Goal: Information Seeking & Learning: Check status

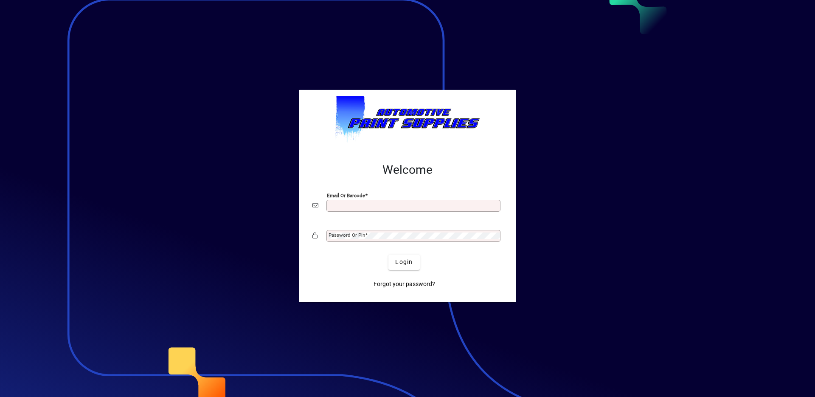
click at [388, 202] on input "Email or Barcode" at bounding box center [415, 205] width 172 height 7
type input "**********"
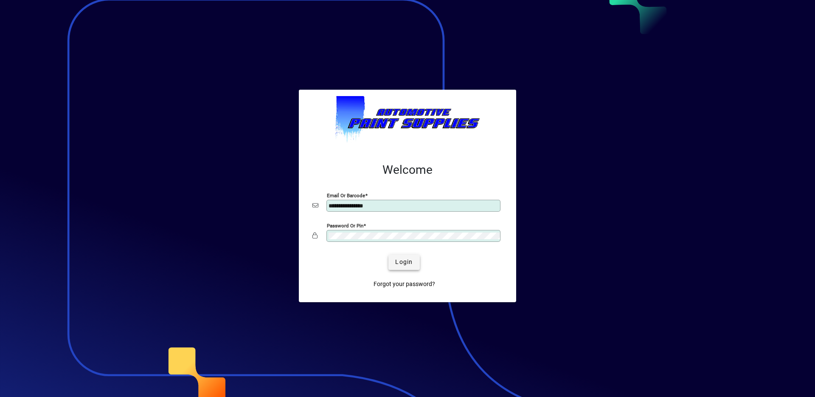
click at [411, 266] on span "submit" at bounding box center [404, 262] width 31 height 20
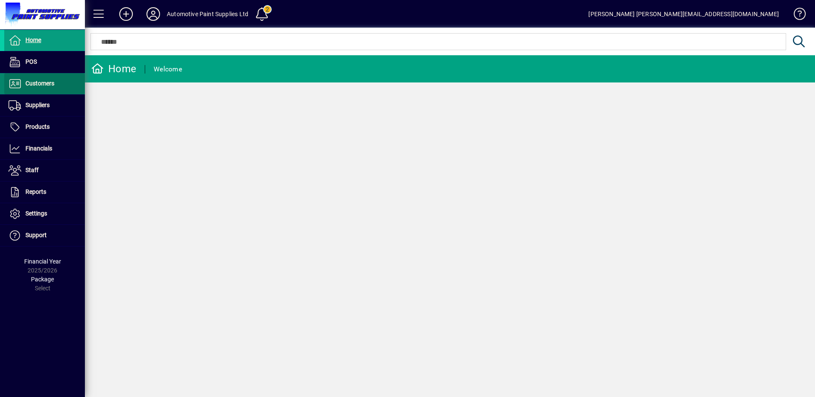
click at [20, 79] on icon at bounding box center [14, 84] width 13 height 10
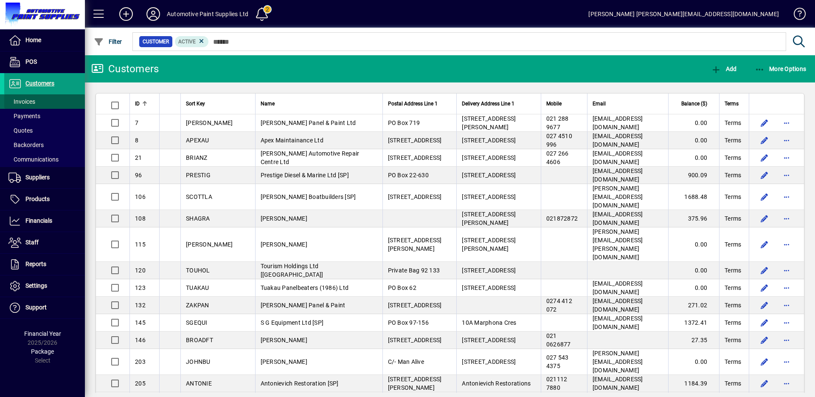
click at [24, 102] on span "Invoices" at bounding box center [21, 101] width 27 height 7
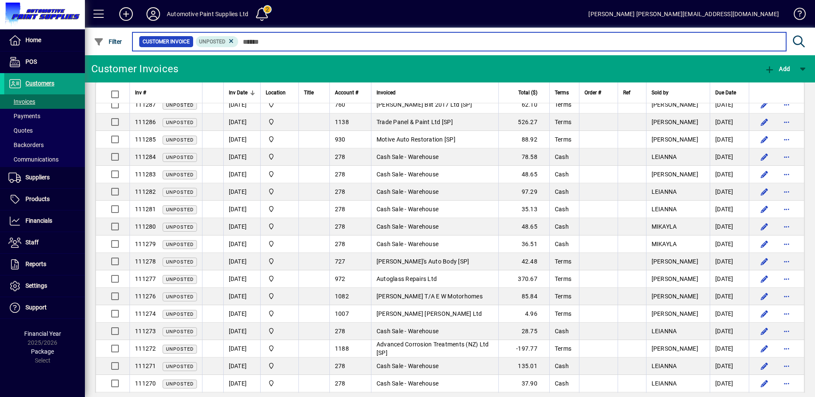
scroll to position [99, 0]
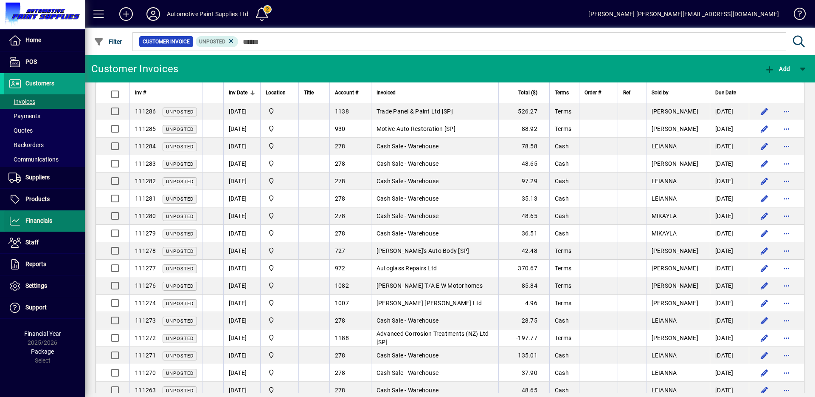
click at [41, 218] on span "Financials" at bounding box center [38, 220] width 27 height 7
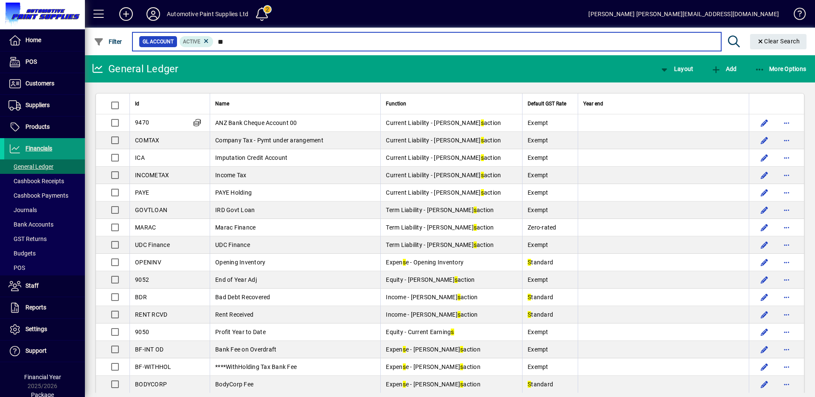
type input "*"
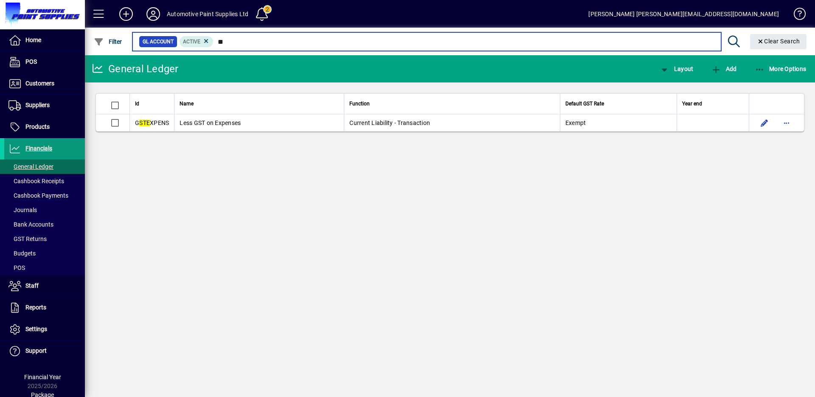
type input "*"
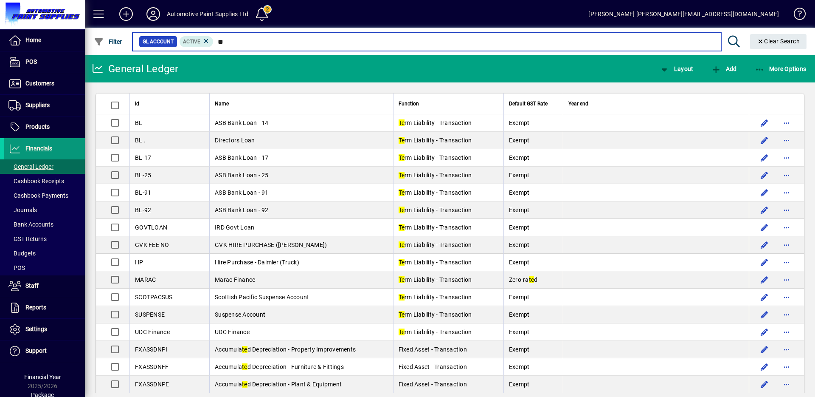
type input "*"
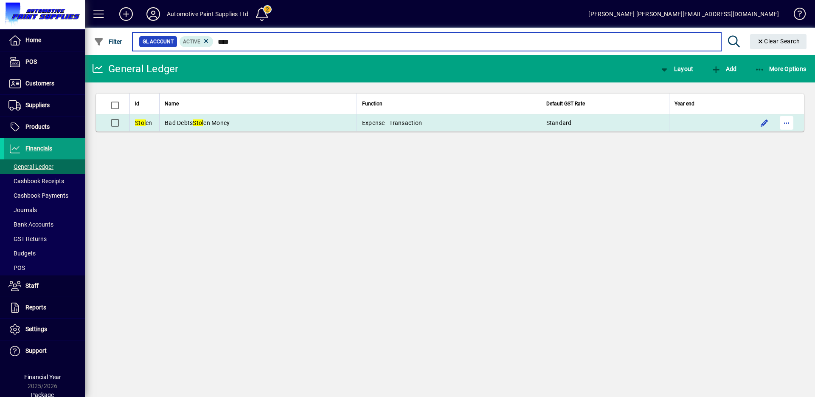
type input "****"
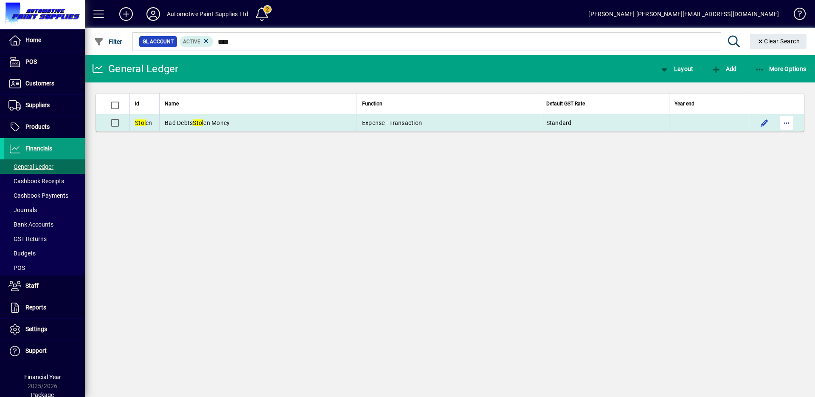
click at [786, 122] on span "button" at bounding box center [787, 123] width 20 height 20
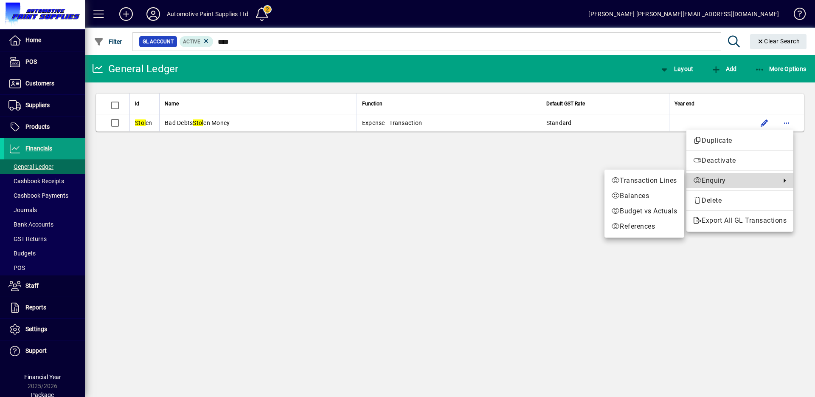
click at [720, 184] on span "Enquiry" at bounding box center [734, 180] width 83 height 10
